Goal: Navigation & Orientation: Understand site structure

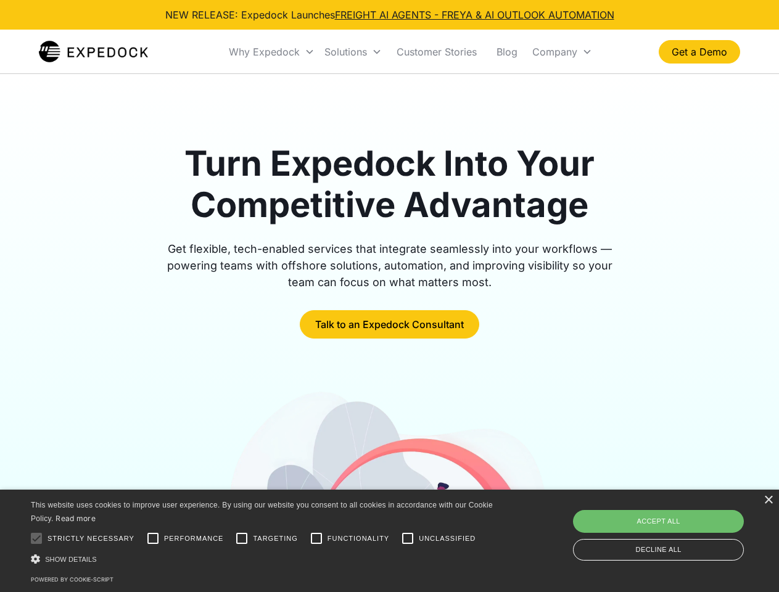
click at [272, 52] on div "Why Expedock" at bounding box center [264, 52] width 71 height 12
click at [353, 52] on div "Solutions" at bounding box center [345, 52] width 43 height 12
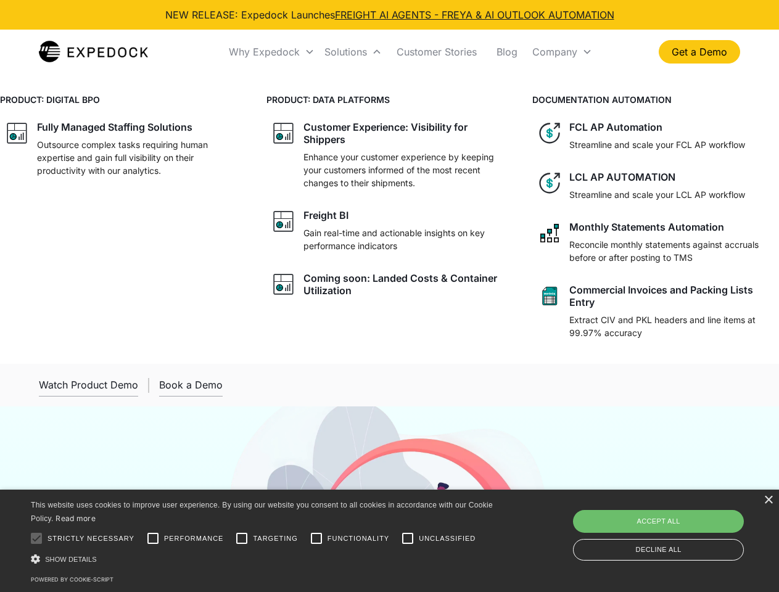
click at [562, 52] on div "Company" at bounding box center [554, 52] width 45 height 12
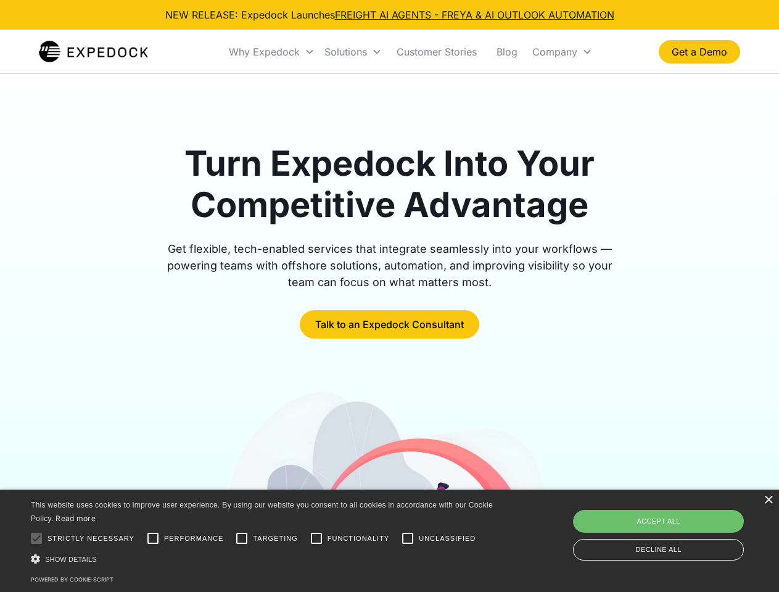
click at [36, 538] on div at bounding box center [36, 538] width 25 height 25
click at [153, 538] on input "Performance" at bounding box center [153, 538] width 25 height 25
checkbox input "true"
click at [242, 538] on input "Targeting" at bounding box center [241, 538] width 25 height 25
checkbox input "true"
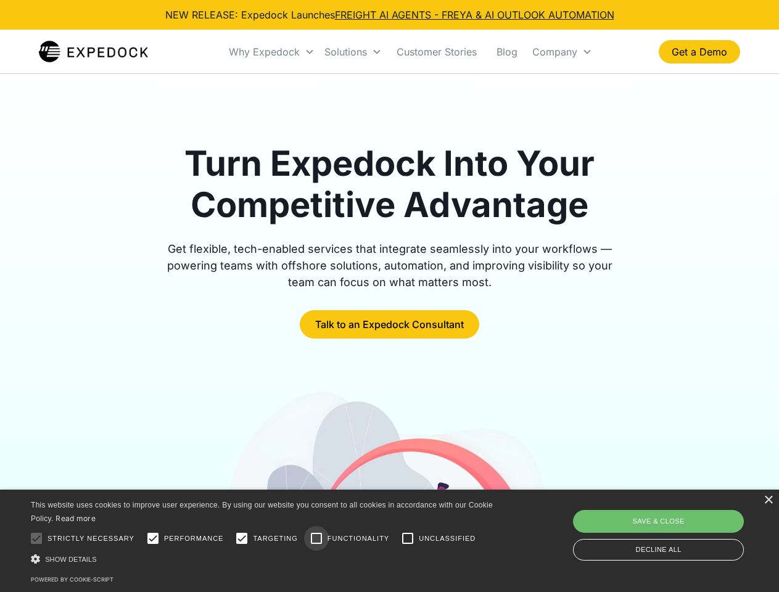
click at [316, 538] on input "Functionality" at bounding box center [316, 538] width 25 height 25
checkbox input "true"
click at [408, 538] on input "Unclassified" at bounding box center [407, 538] width 25 height 25
checkbox input "true"
click at [264, 559] on div "Show details Hide details" at bounding box center [264, 559] width 466 height 13
